Goal: Information Seeking & Learning: Find specific fact

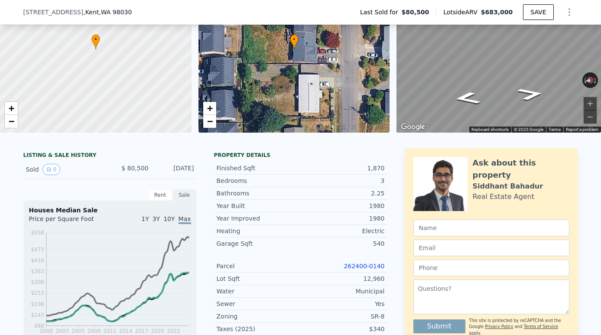
scroll to position [113, 0]
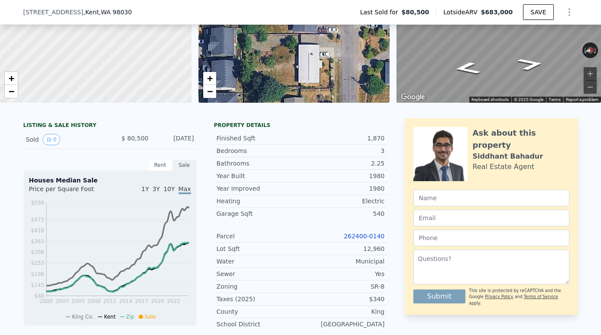
click at [357, 235] on link "262400-0140" at bounding box center [363, 236] width 41 height 7
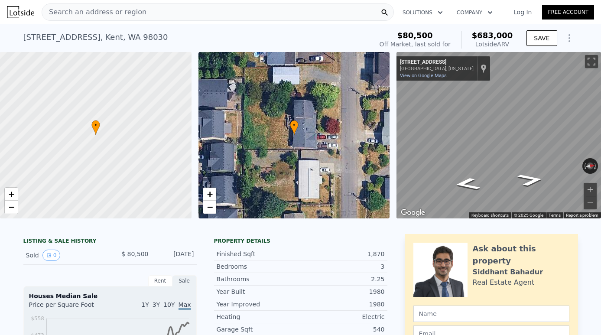
scroll to position [0, 0]
click at [162, 21] on div "Search an address or region Solutions Company Open main menu Log In Free Account" at bounding box center [300, 12] width 587 height 21
click at [162, 15] on div "Search an address or region" at bounding box center [218, 11] width 352 height 17
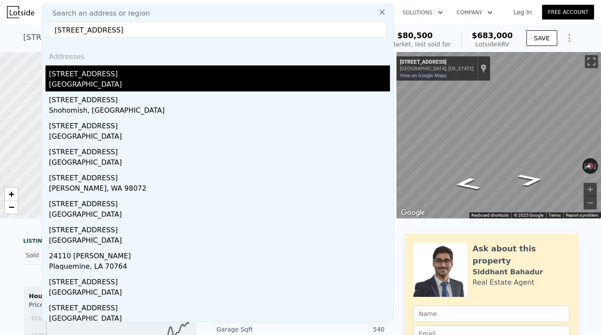
type input "[STREET_ADDRESS]"
click at [117, 81] on div "[GEOGRAPHIC_DATA]" at bounding box center [219, 85] width 341 height 12
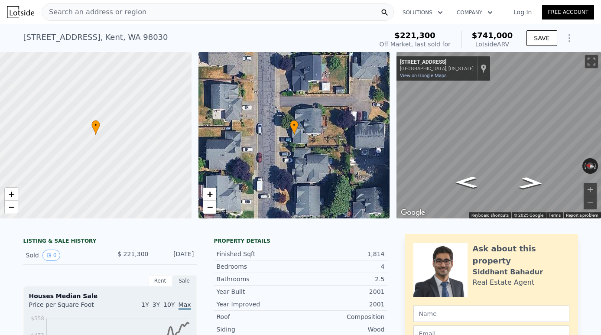
click at [144, 7] on div "Search an address or region" at bounding box center [218, 11] width 352 height 17
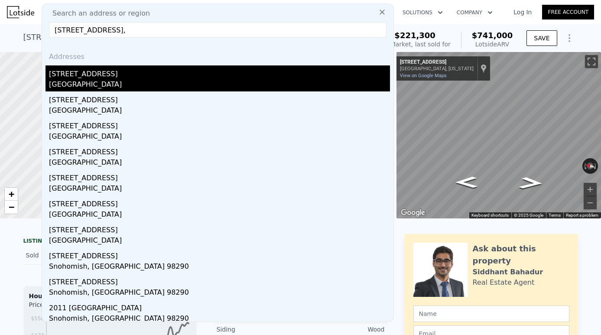
type input "[STREET_ADDRESS],"
click at [135, 74] on div "[STREET_ADDRESS]" at bounding box center [219, 72] width 341 height 14
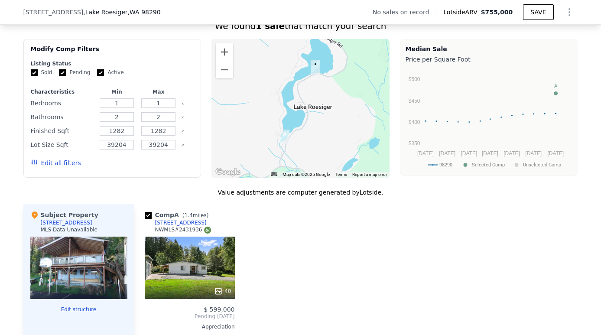
scroll to position [586, 0]
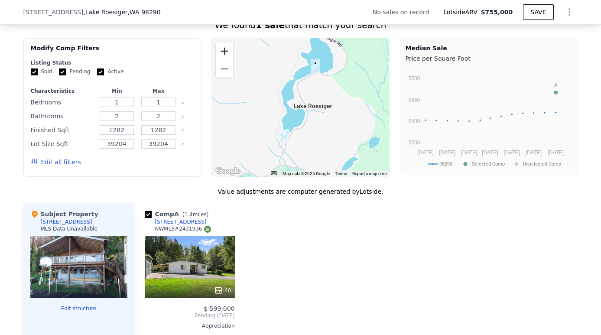
click at [223, 52] on button "Zoom in" at bounding box center [224, 50] width 17 height 17
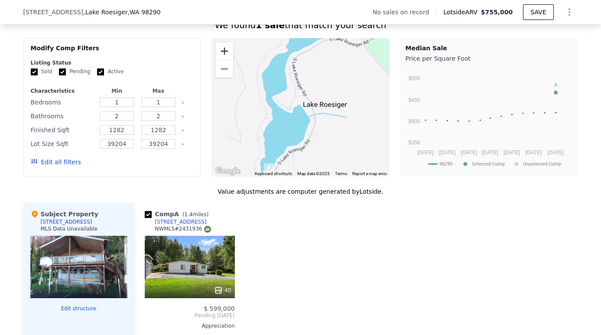
click at [223, 52] on button "Zoom in" at bounding box center [224, 50] width 17 height 17
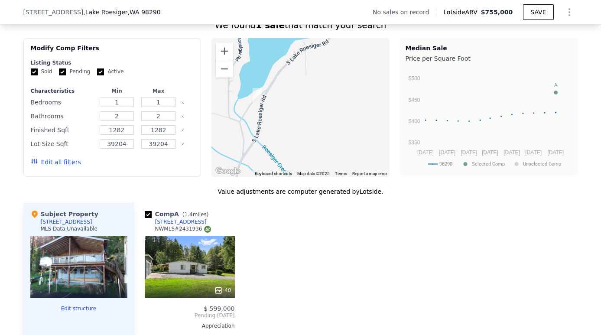
drag, startPoint x: 346, startPoint y: 129, endPoint x: 369, endPoint y: -22, distance: 152.3
click at [369, 0] on html "Search an address or region Solutions Company Open main menu Log In Free Accoun…" at bounding box center [300, 167] width 601 height 335
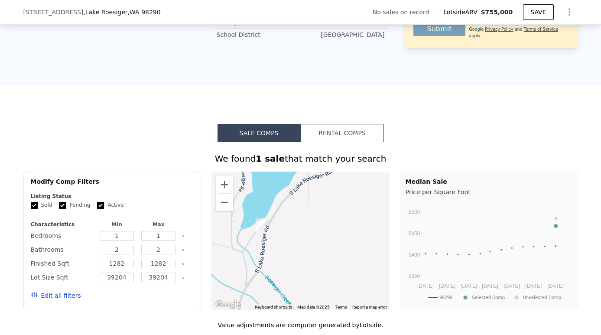
scroll to position [455, 0]
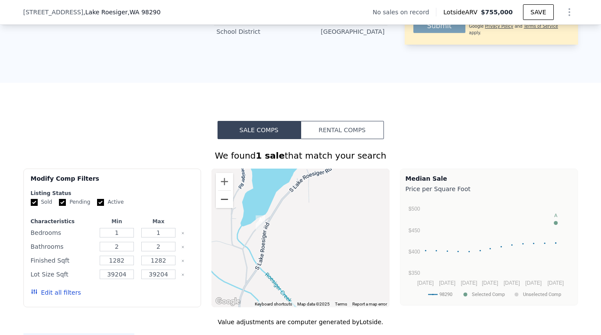
click at [222, 202] on button "Zoom out" at bounding box center [224, 199] width 17 height 17
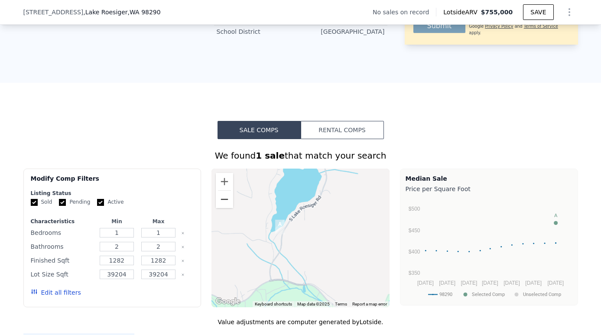
click at [222, 202] on button "Zoom out" at bounding box center [224, 199] width 17 height 17
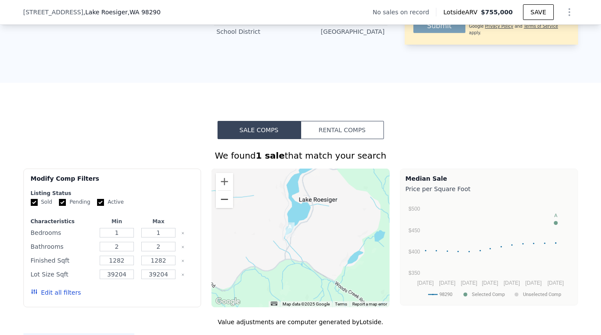
click at [222, 202] on button "Zoom out" at bounding box center [224, 199] width 17 height 17
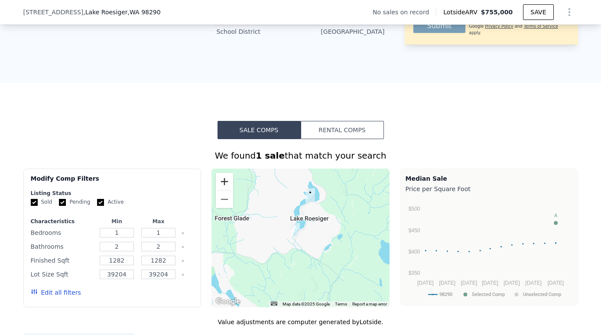
click at [223, 181] on button "Zoom in" at bounding box center [224, 181] width 17 height 17
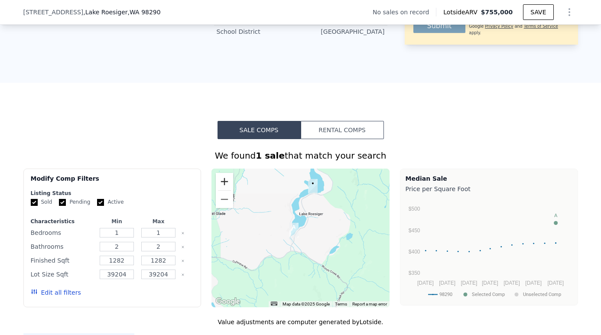
click at [223, 181] on button "Zoom in" at bounding box center [224, 181] width 17 height 17
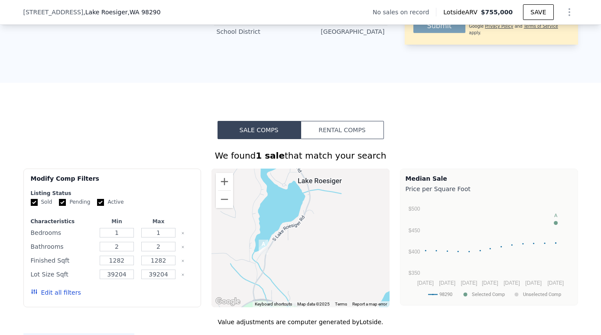
drag, startPoint x: 347, startPoint y: 210, endPoint x: 275, endPoint y: 307, distance: 120.4
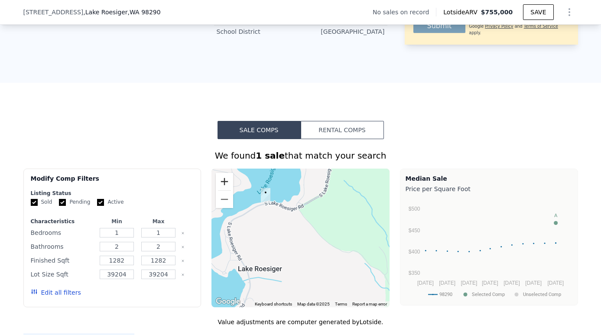
click at [220, 182] on button "Zoom in" at bounding box center [224, 181] width 17 height 17
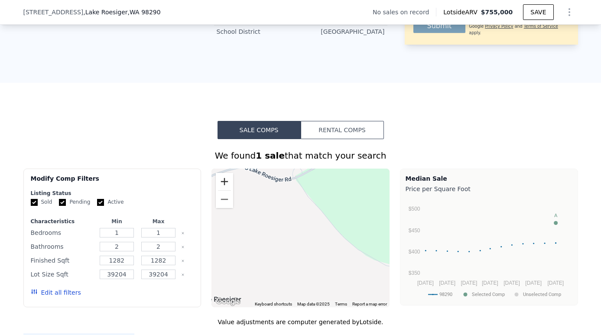
click at [220, 182] on button "Zoom in" at bounding box center [224, 181] width 17 height 17
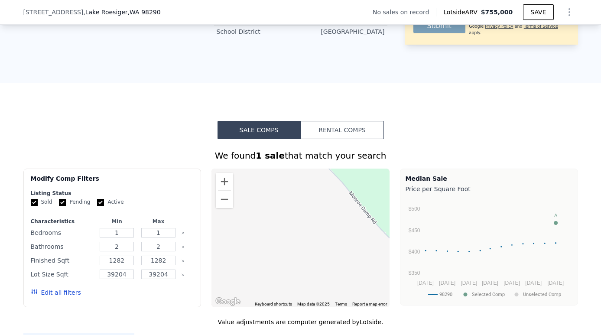
drag, startPoint x: 290, startPoint y: 223, endPoint x: 322, endPoint y: 277, distance: 62.9
click at [321, 274] on div at bounding box center [300, 237] width 178 height 139
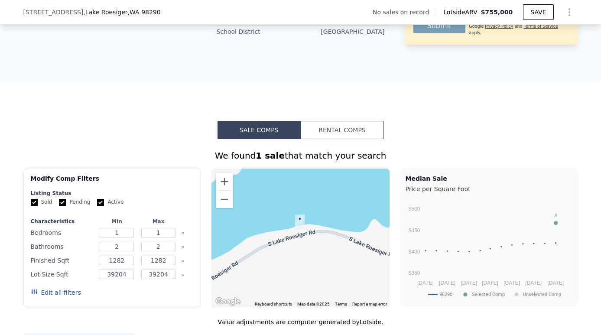
drag, startPoint x: 291, startPoint y: 210, endPoint x: 377, endPoint y: 259, distance: 98.3
click at [377, 259] on div at bounding box center [300, 237] width 178 height 139
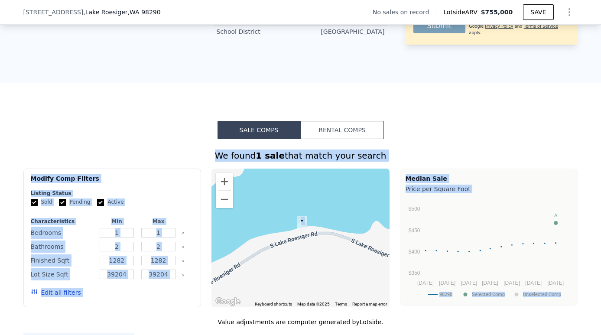
drag, startPoint x: 465, startPoint y: 102, endPoint x: 485, endPoint y: 230, distance: 130.2
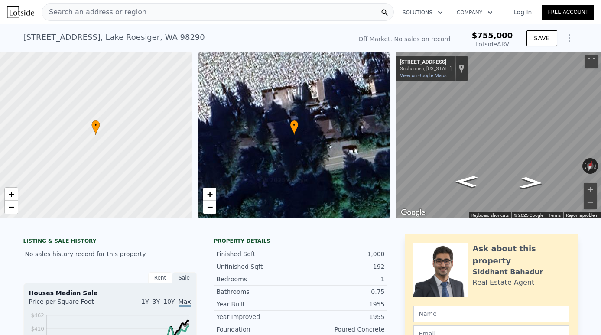
scroll to position [0, 0]
click at [530, 183] on icon "Go East, S Lake Roesiger Rd" at bounding box center [530, 182] width 43 height 17
click at [530, 183] on icon "Go East, S Lake Roesiger Rd" at bounding box center [531, 183] width 44 height 18
click at [530, 183] on icon "Go East, S Lake Roesiger Rd" at bounding box center [530, 183] width 45 height 18
click at [530, 183] on icon "Go East, S Lake Roesiger Rd" at bounding box center [531, 184] width 48 height 18
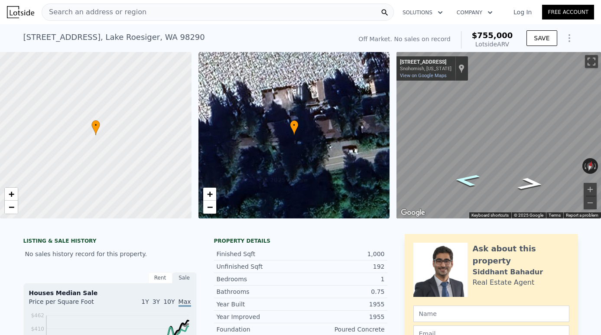
click at [474, 180] on icon "Go West, S Lake Roesiger Rd" at bounding box center [467, 180] width 48 height 18
click at [474, 180] on icon "Go West, S Lake Roesiger Rd" at bounding box center [466, 181] width 45 height 18
click at [216, 13] on div "Search an address or region" at bounding box center [218, 11] width 352 height 17
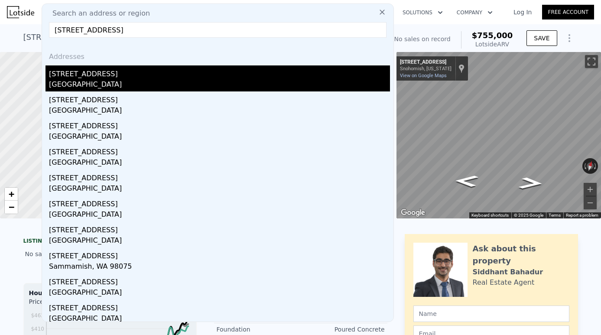
type input "[STREET_ADDRESS]"
click at [102, 84] on div "[GEOGRAPHIC_DATA]" at bounding box center [219, 85] width 341 height 12
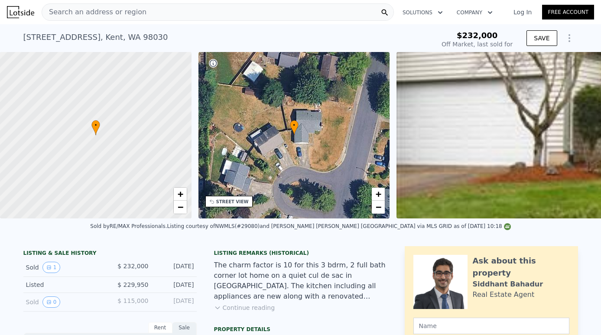
click at [189, 13] on div "Search an address or region" at bounding box center [218, 11] width 352 height 17
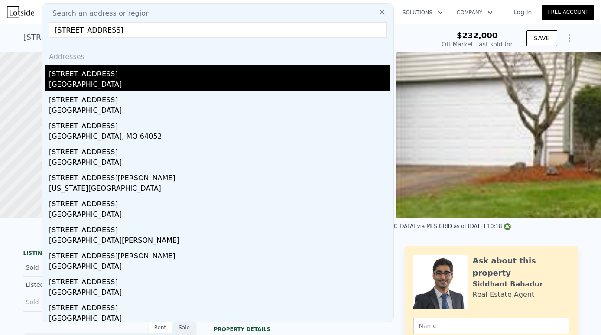
type input "[STREET_ADDRESS]"
click at [99, 82] on div "[GEOGRAPHIC_DATA]" at bounding box center [219, 85] width 341 height 12
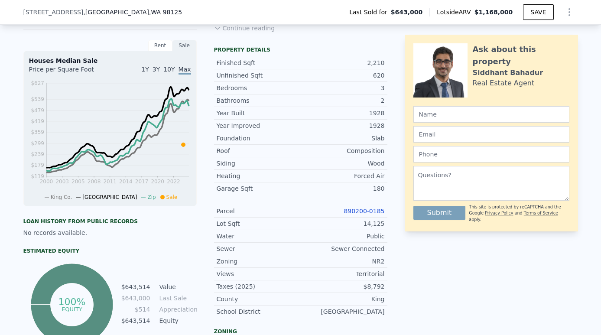
scroll to position [285, 0]
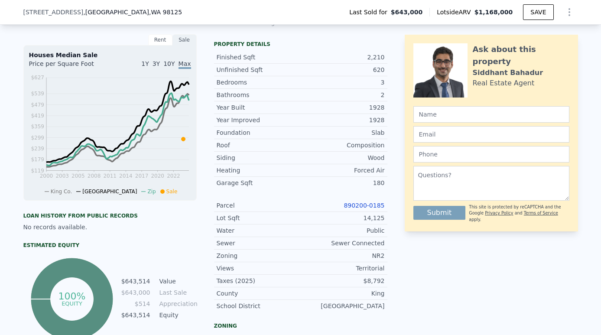
click at [359, 204] on link "890200-0185" at bounding box center [363, 205] width 41 height 7
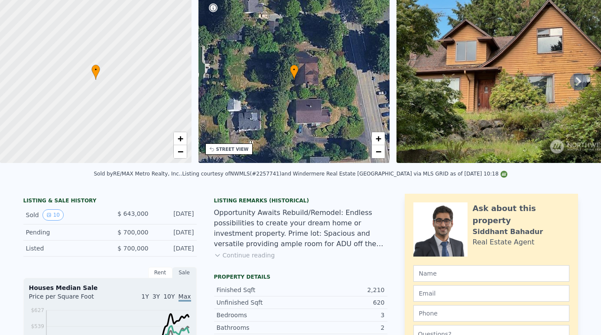
scroll to position [0, 0]
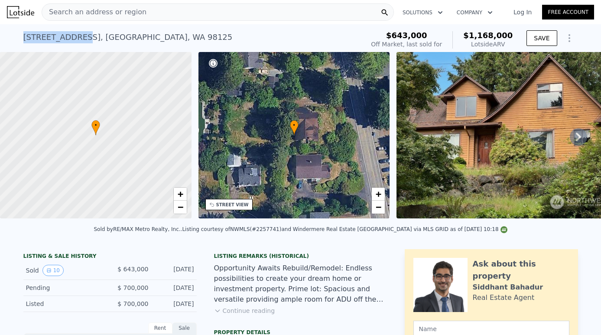
drag, startPoint x: 24, startPoint y: 36, endPoint x: 78, endPoint y: 36, distance: 54.1
click at [78, 36] on div "[STREET_ADDRESS]" at bounding box center [127, 37] width 209 height 12
copy div "[STREET_ADDRESS]"
click at [95, 13] on span "Search an address or region" at bounding box center [94, 12] width 104 height 10
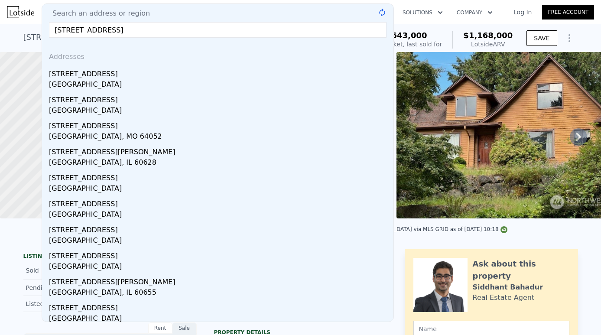
type input "[STREET_ADDRESS]"
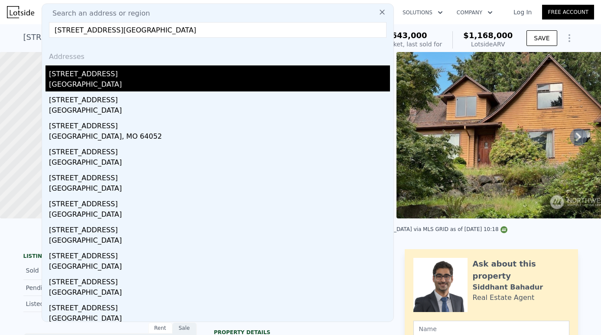
drag, startPoint x: 95, startPoint y: 13, endPoint x: 105, endPoint y: 77, distance: 64.5
click at [105, 77] on div "[STREET_ADDRESS]" at bounding box center [219, 72] width 341 height 14
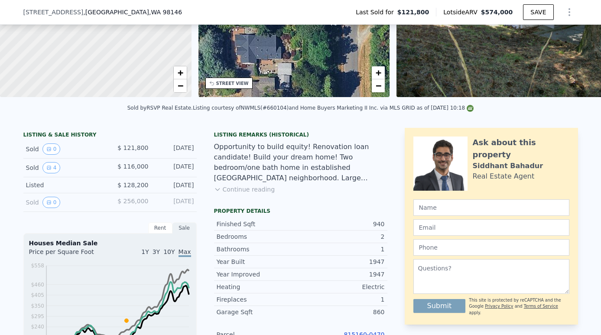
scroll to position [118, 0]
click at [249, 193] on button "Continue reading" at bounding box center [244, 189] width 61 height 9
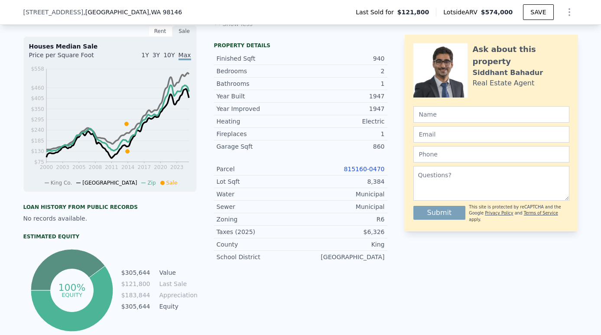
scroll to position [321, 0]
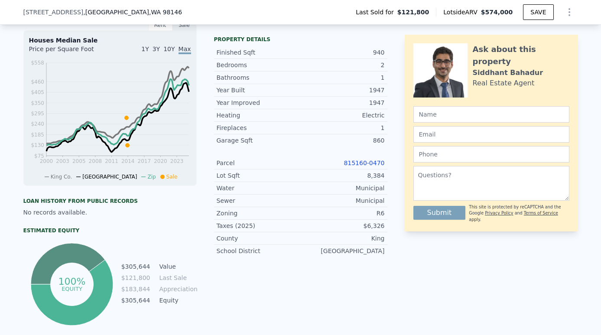
click at [366, 159] on link "815160-0470" at bounding box center [363, 162] width 41 height 7
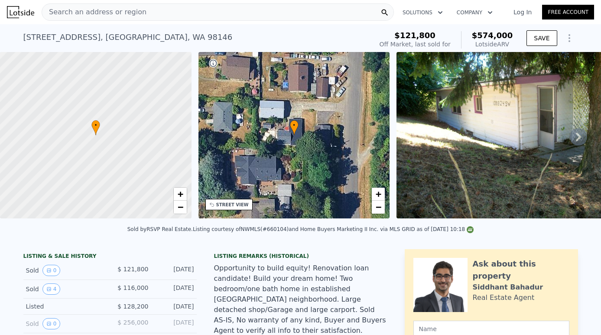
scroll to position [0, 0]
drag, startPoint x: 24, startPoint y: 36, endPoint x: 91, endPoint y: 37, distance: 67.6
click at [91, 37] on div "[STREET_ADDRESS]" at bounding box center [127, 37] width 209 height 12
copy div "[STREET_ADDRESS]"
click at [179, 209] on span "−" at bounding box center [180, 206] width 6 height 11
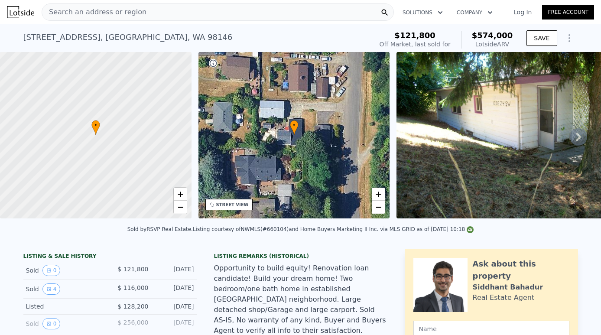
click at [200, 11] on div "Search an address or region" at bounding box center [218, 11] width 352 height 17
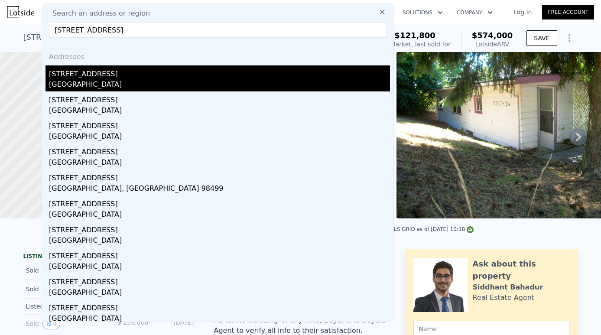
type input "[STREET_ADDRESS]"
click at [80, 79] on div "[STREET_ADDRESS]" at bounding box center [219, 72] width 341 height 14
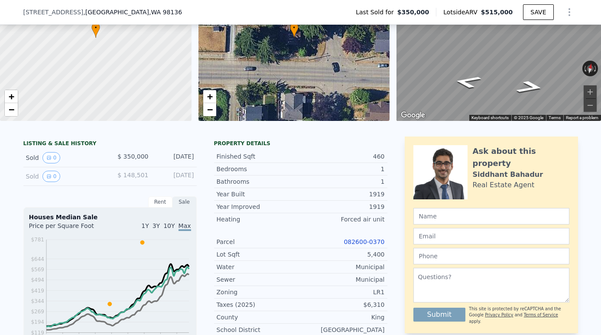
scroll to position [95, 0]
click at [369, 238] on link "082600-0370" at bounding box center [363, 241] width 41 height 7
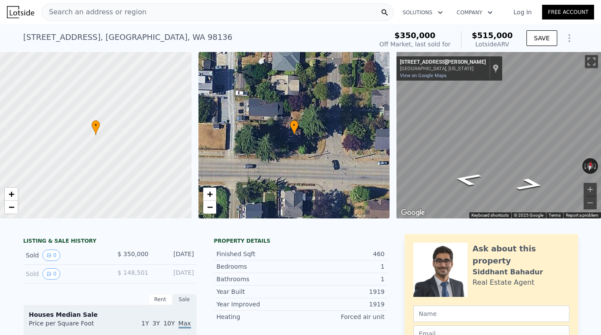
scroll to position [0, 0]
